Goal: Find specific fact: Find specific fact

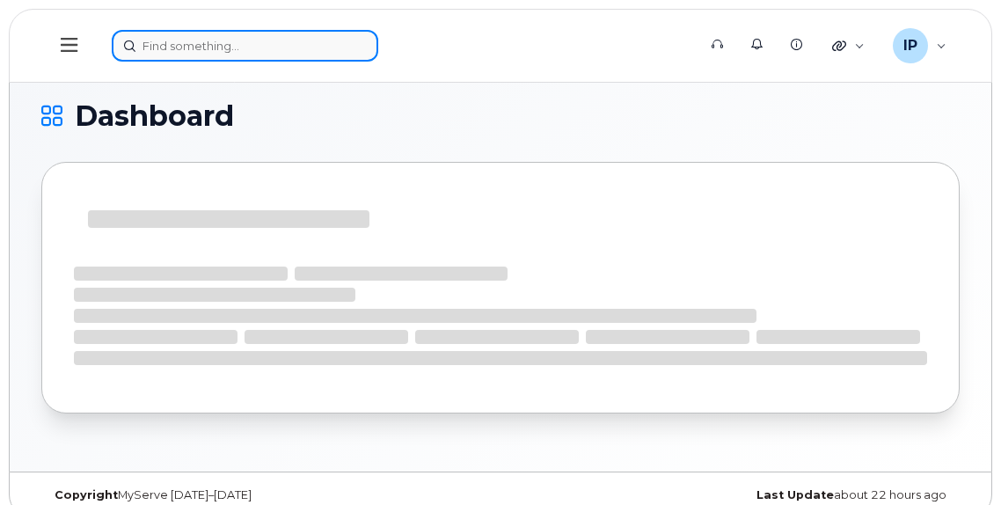
click at [240, 43] on input at bounding box center [245, 46] width 266 height 32
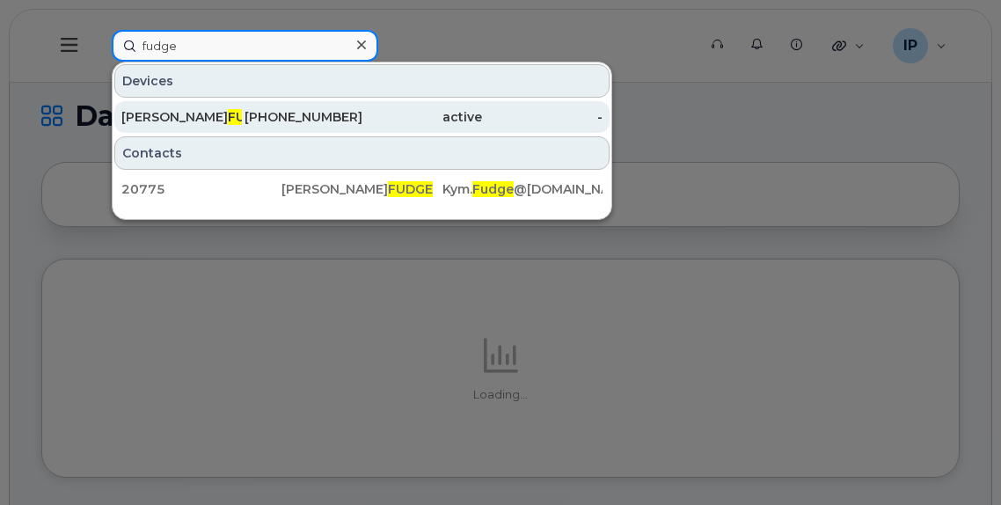
type input "fudge"
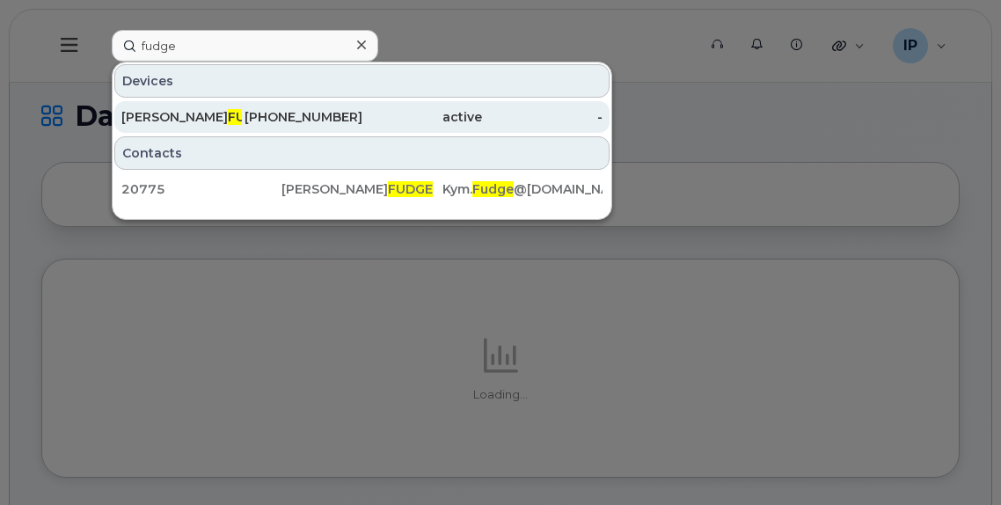
click at [313, 114] on div "[PHONE_NUMBER]" at bounding box center [302, 117] width 120 height 18
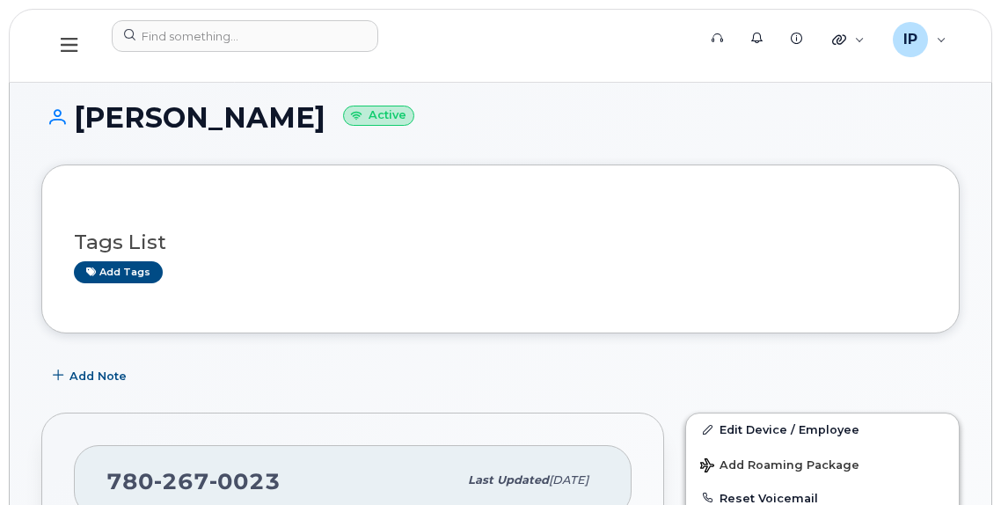
drag, startPoint x: 394, startPoint y: 113, endPoint x: 80, endPoint y: 119, distance: 314.0
click at [80, 119] on h1 "[PERSON_NAME] Active" at bounding box center [500, 117] width 918 height 31
copy h1 "KYMBERLY-JO FUDGE"
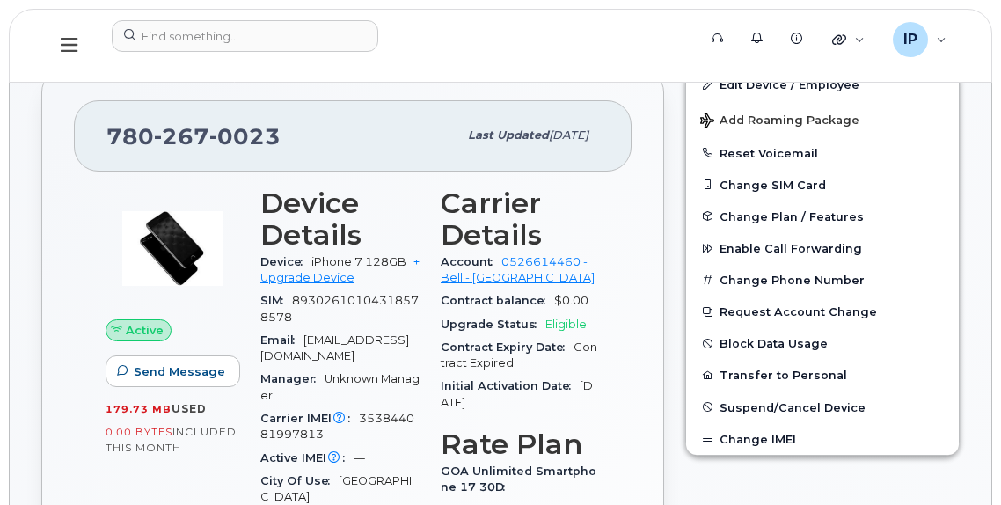
scroll to position [352, 0]
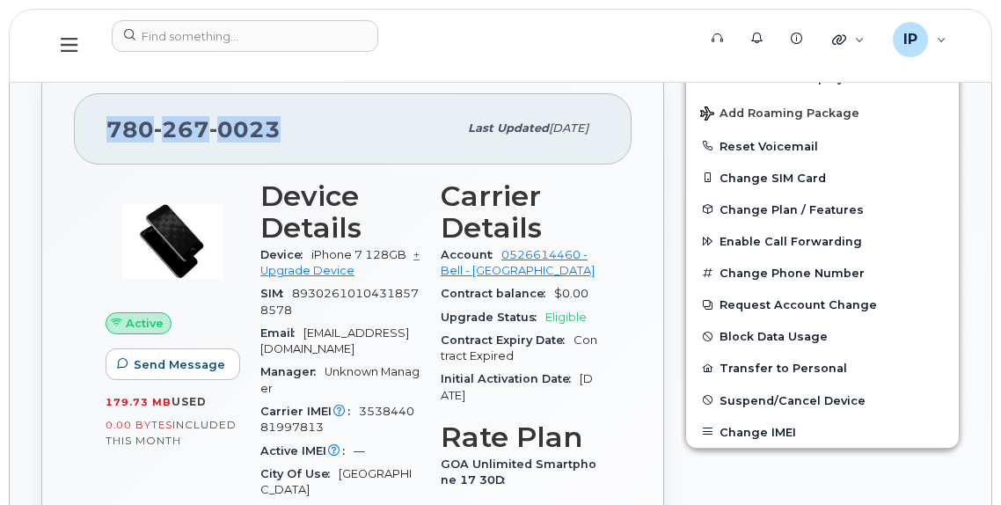
drag, startPoint x: 286, startPoint y: 129, endPoint x: 89, endPoint y: 127, distance: 197.0
click at [89, 127] on div "780 267 0023 Last updated Oct 15, 2025" at bounding box center [353, 128] width 558 height 70
copy span "780 267 0023"
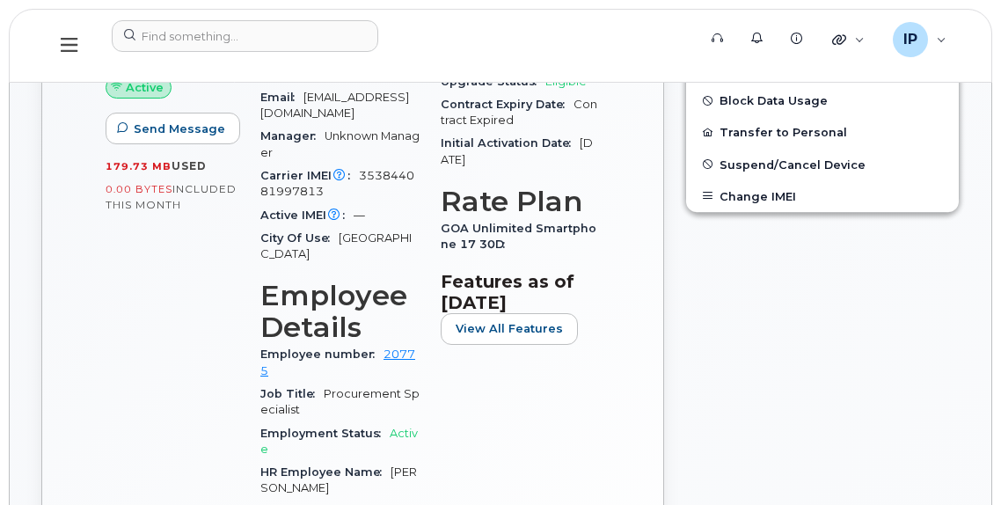
scroll to position [616, 0]
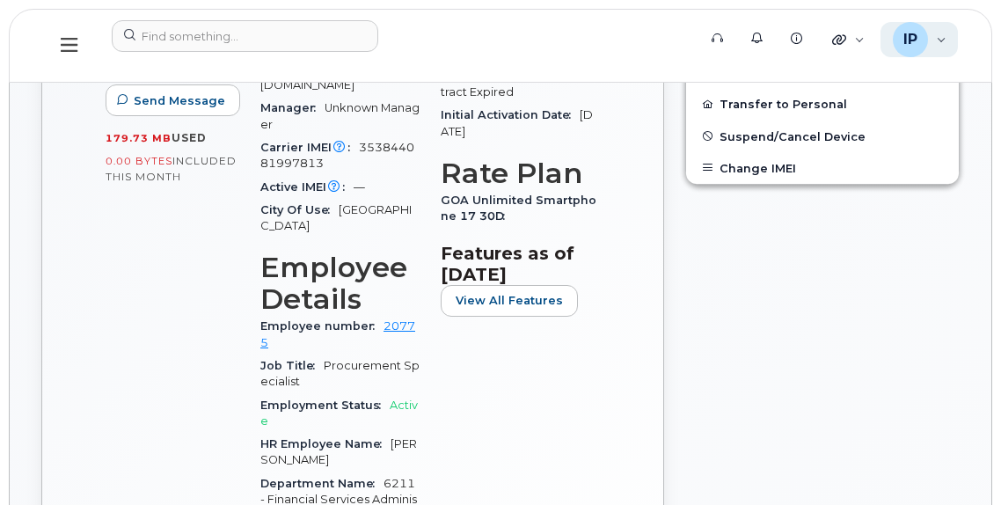
click at [928, 39] on div "IP Ian Pitt Wireless Admin" at bounding box center [919, 39] width 78 height 35
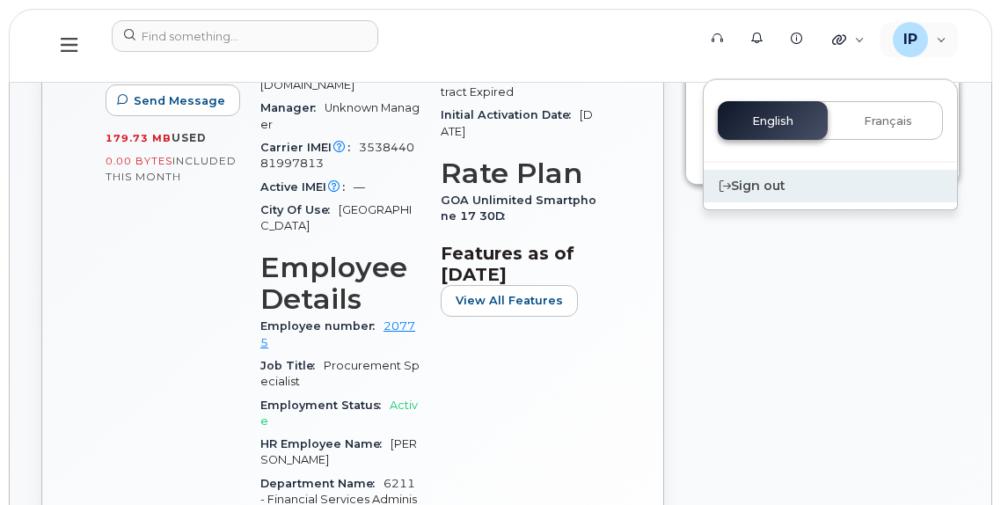
click at [770, 184] on div "Sign out" at bounding box center [830, 186] width 253 height 33
